Goal: Task Accomplishment & Management: Manage account settings

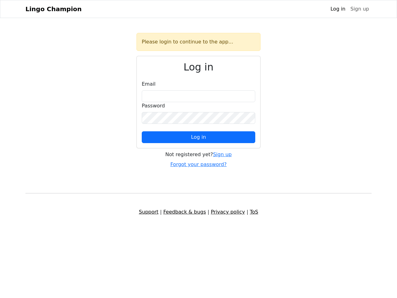
click at [199, 137] on span "Log in" at bounding box center [198, 137] width 15 height 6
